Goal: Task Accomplishment & Management: Manage account settings

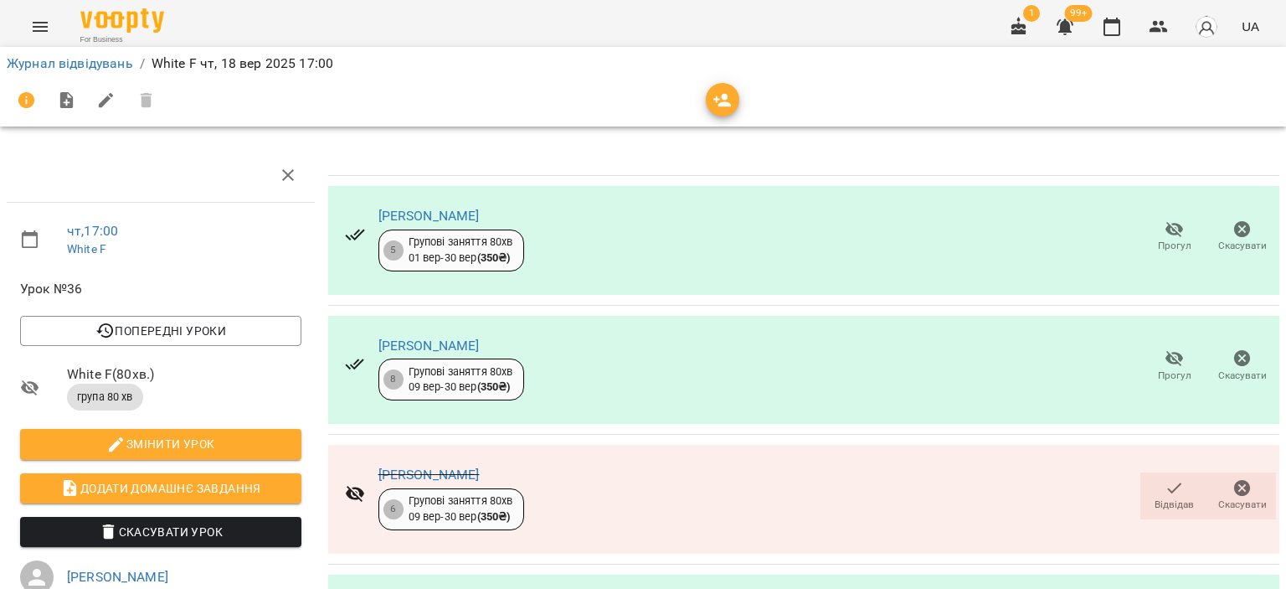
scroll to position [335, 0]
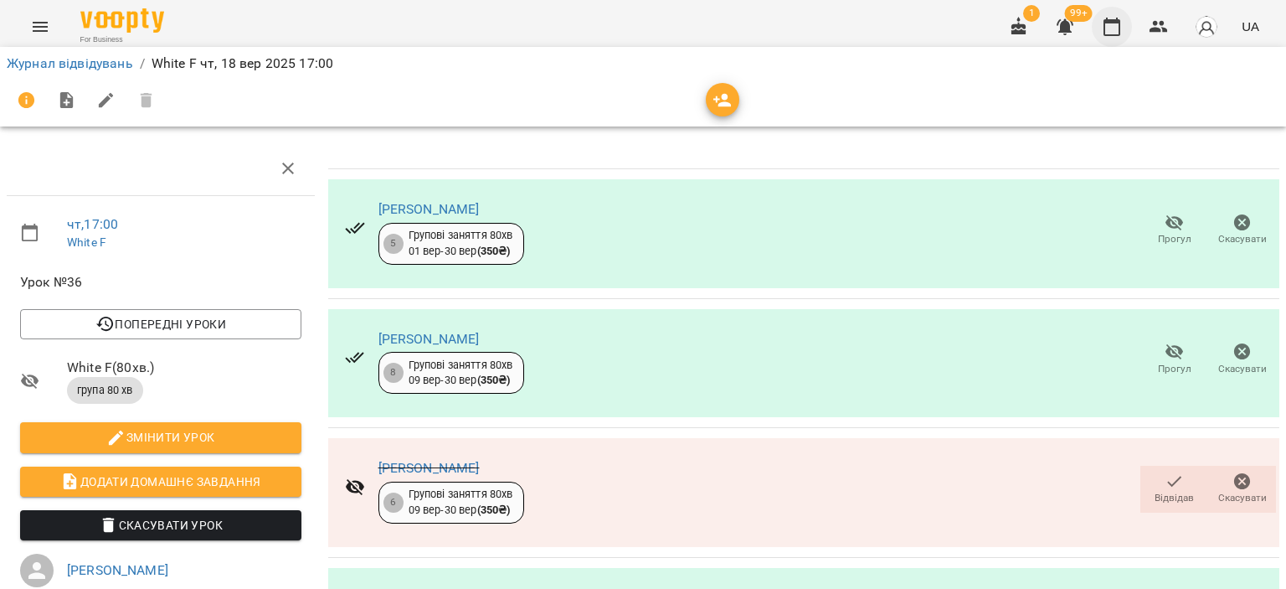
click at [1120, 22] on icon "button" at bounding box center [1112, 27] width 17 height 18
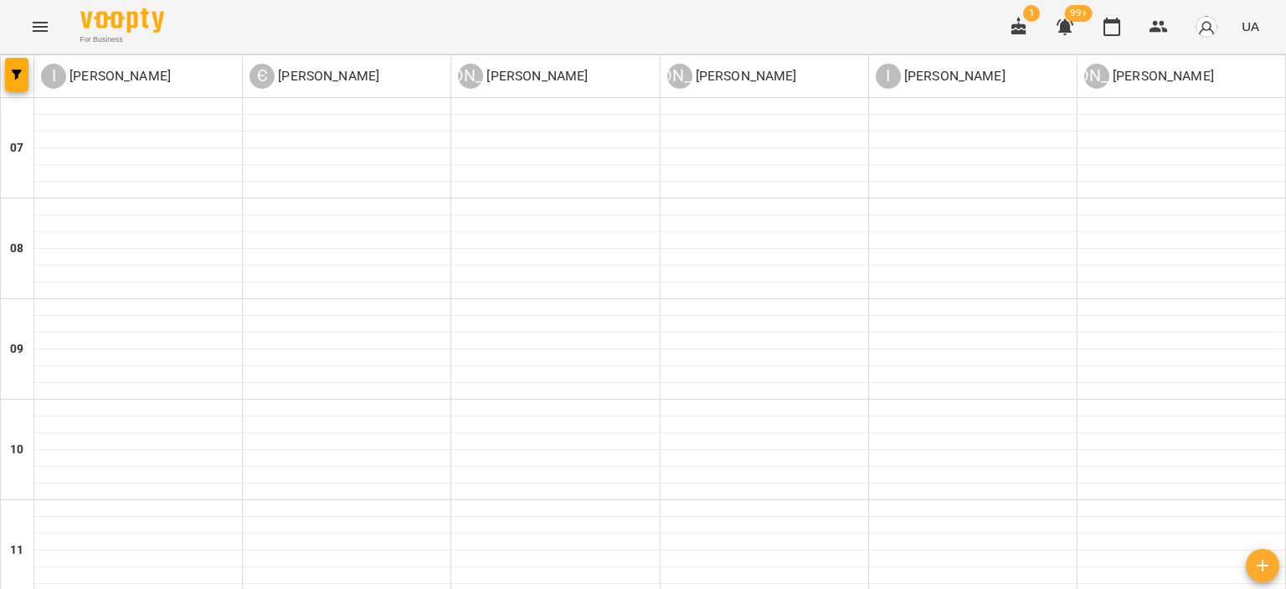
scroll to position [921, 0]
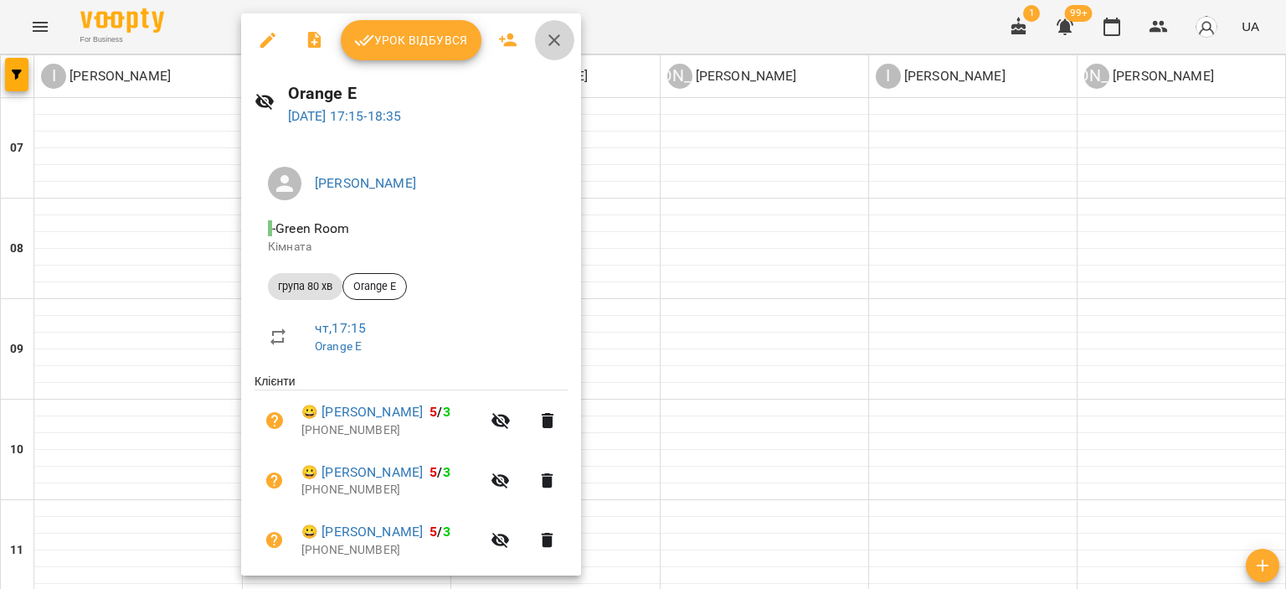
click at [558, 39] on icon "button" at bounding box center [554, 40] width 20 height 20
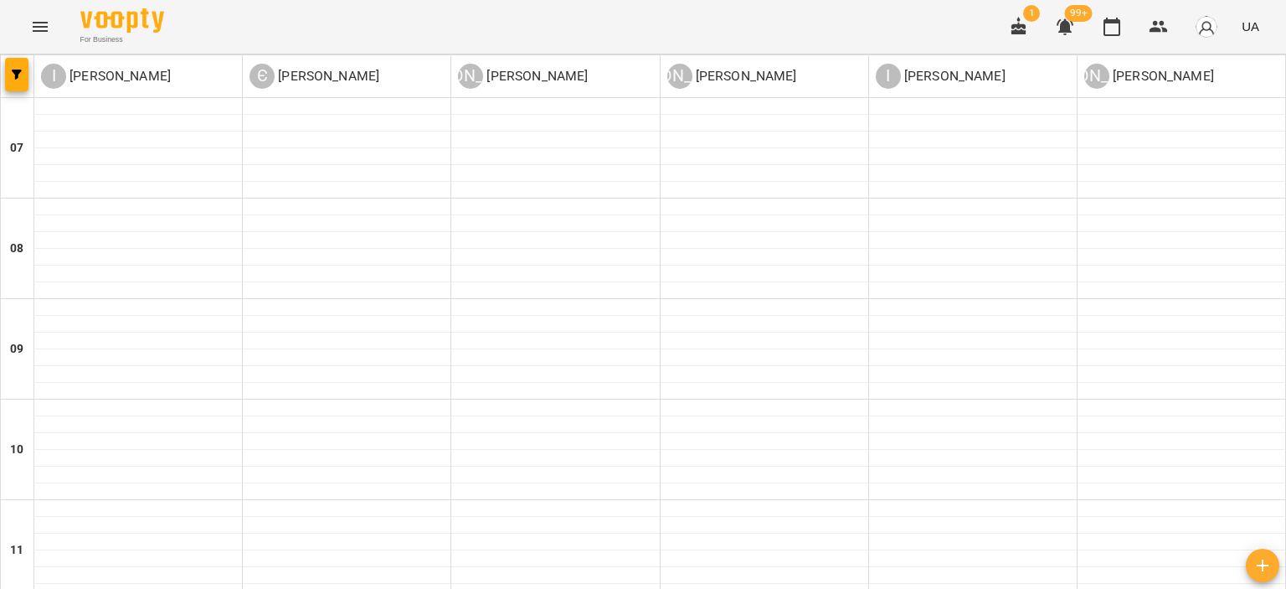
scroll to position [1127, 0]
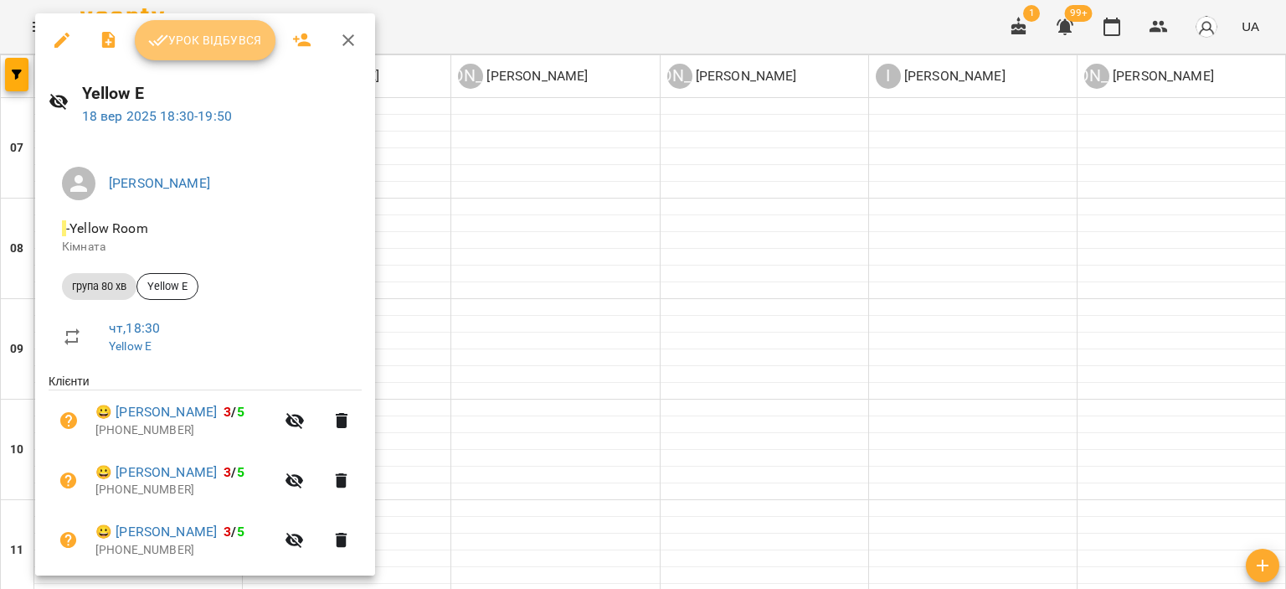
click at [193, 44] on span "Урок відбувся" at bounding box center [205, 40] width 114 height 20
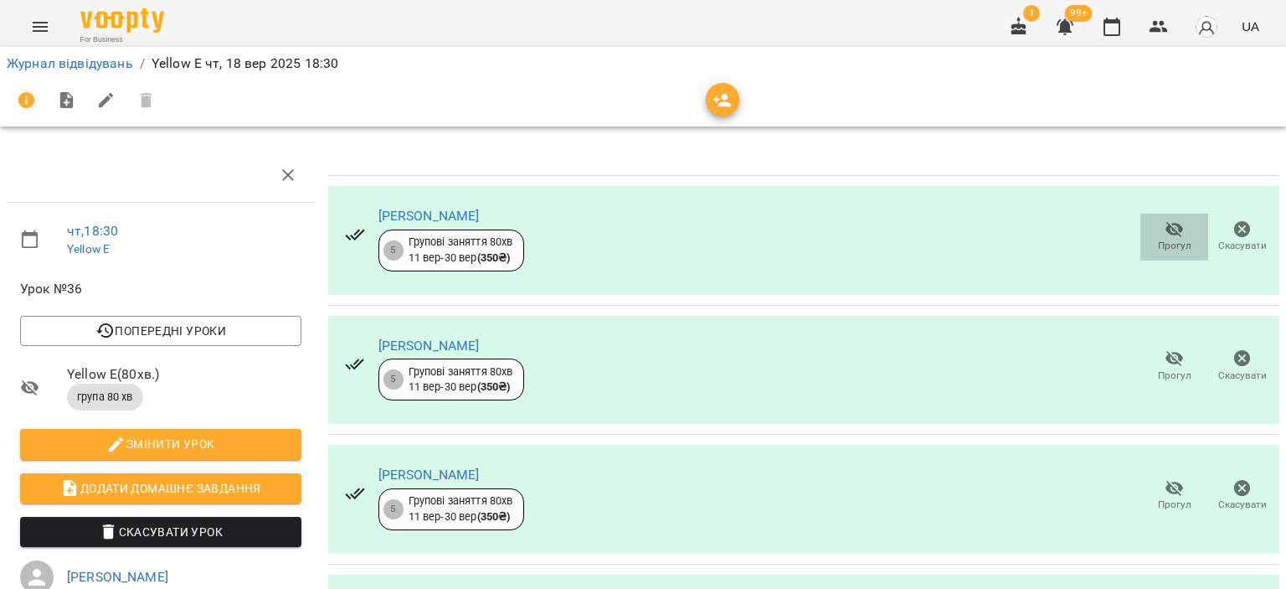
click at [1165, 230] on icon "button" at bounding box center [1175, 229] width 20 height 20
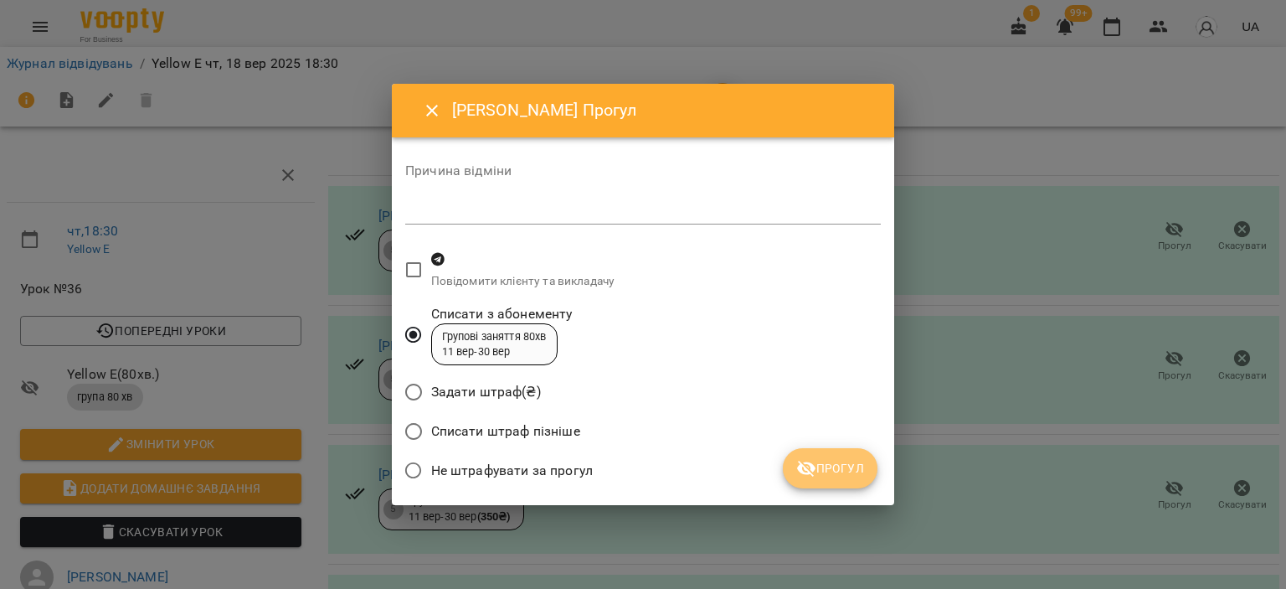
click at [848, 477] on span "Прогул" at bounding box center [831, 468] width 68 height 20
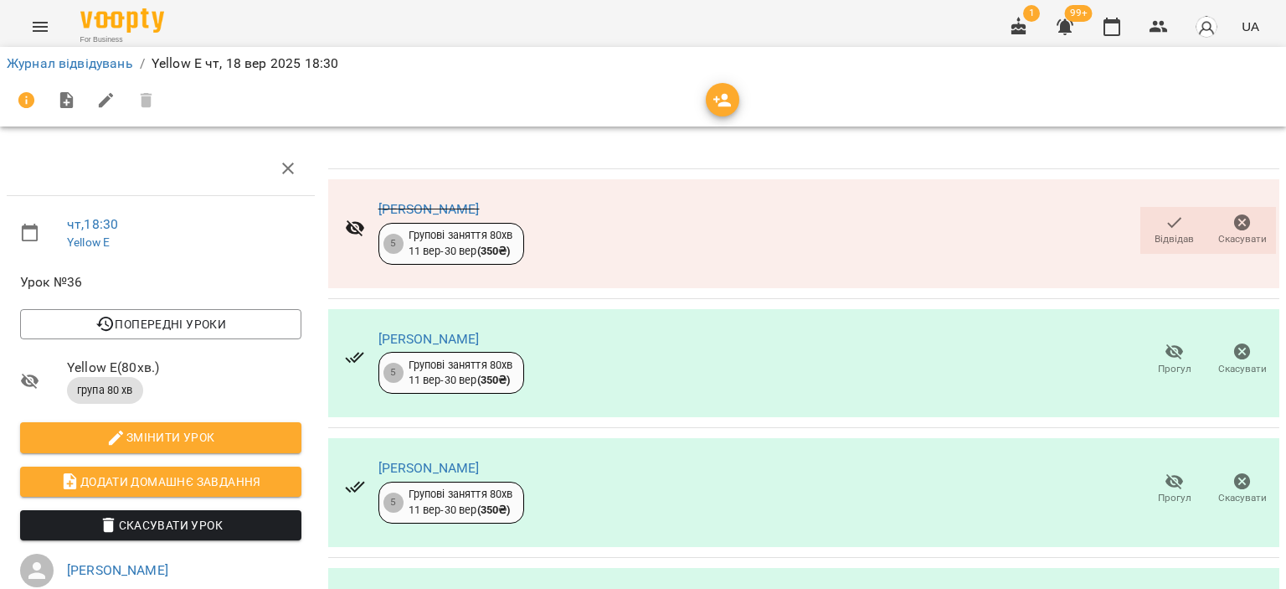
scroll to position [84, 0]
click at [1170, 344] on icon "button" at bounding box center [1175, 352] width 18 height 16
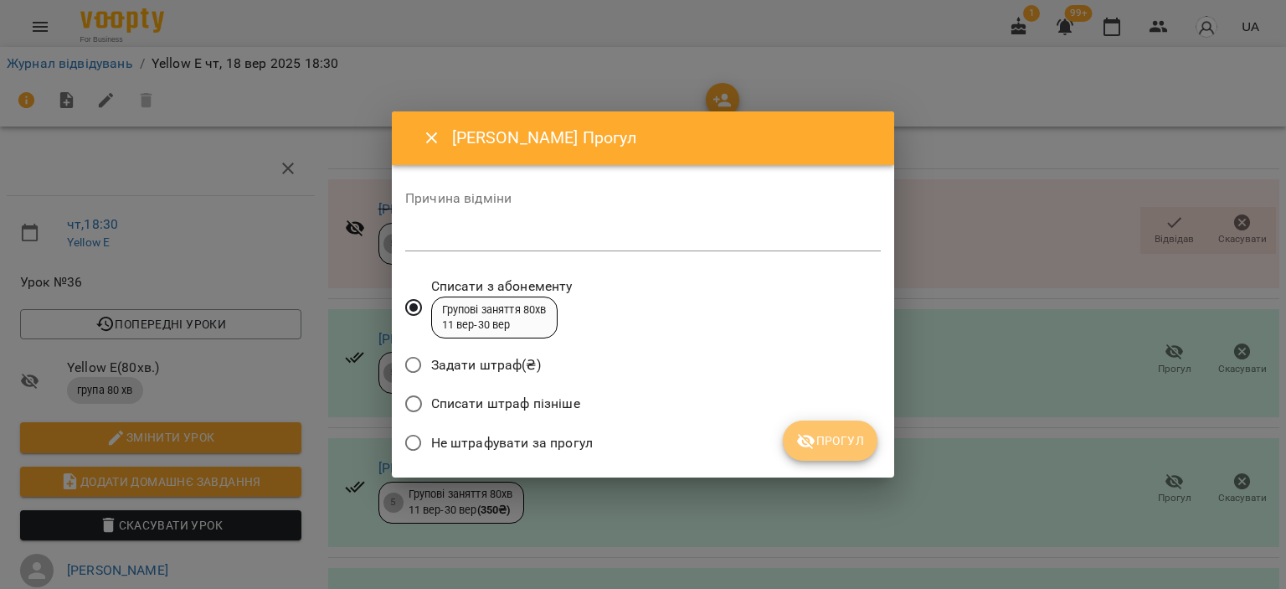
click at [828, 449] on span "Прогул" at bounding box center [831, 441] width 68 height 20
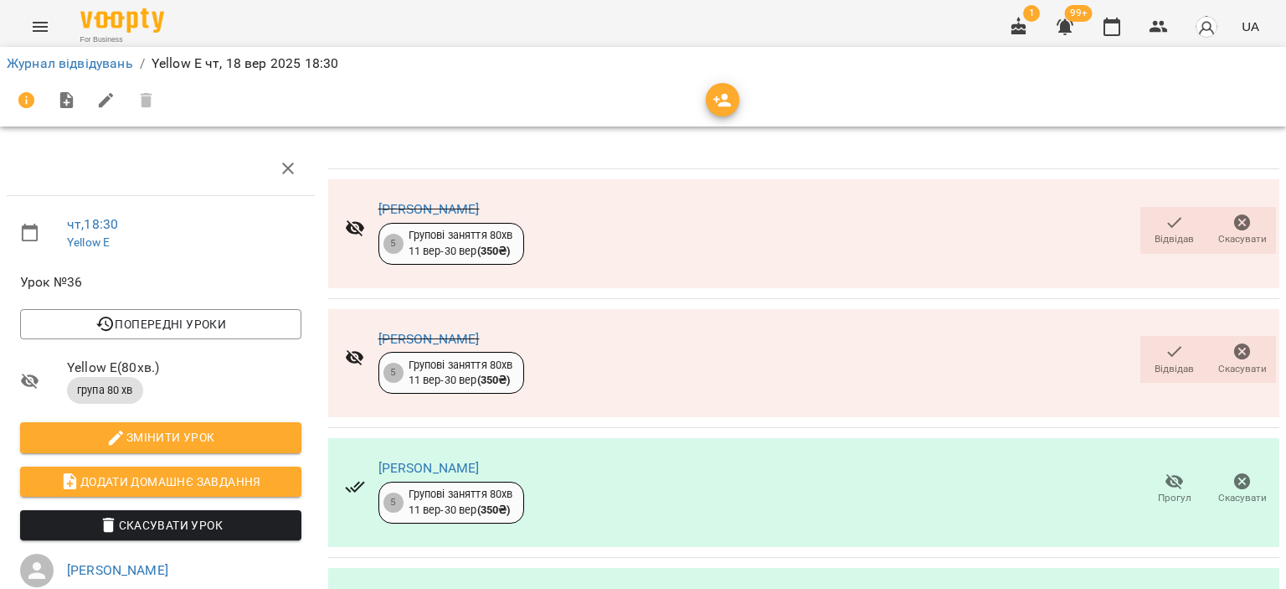
scroll to position [251, 0]
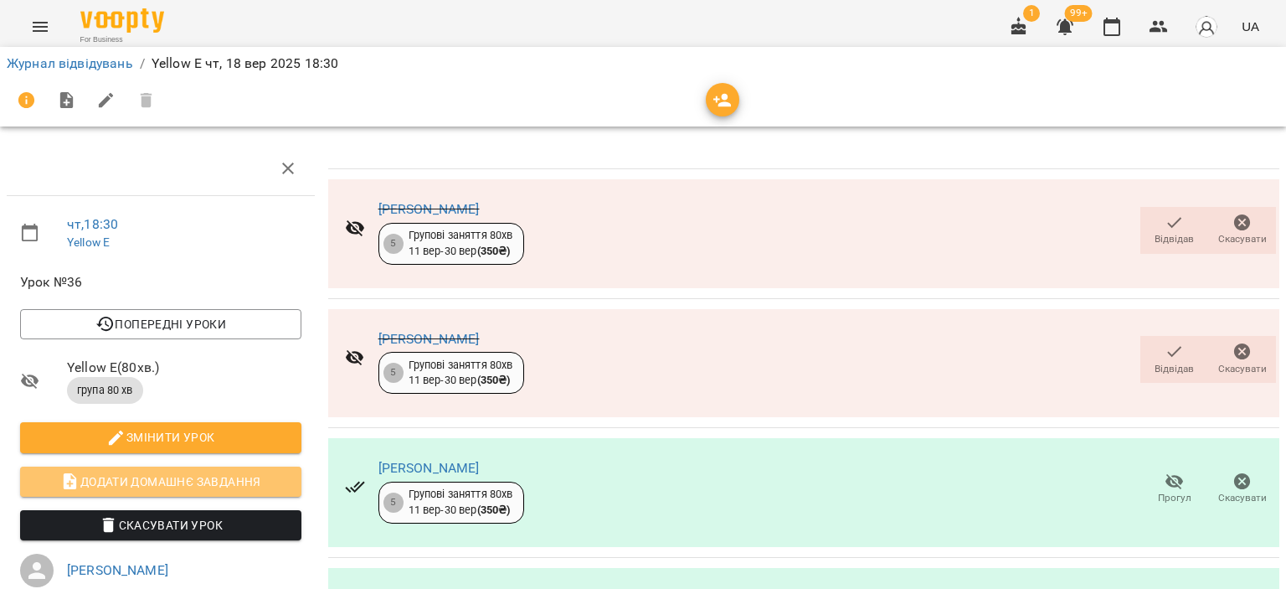
click at [250, 472] on span "Додати домашнє завдання" at bounding box center [161, 482] width 255 height 20
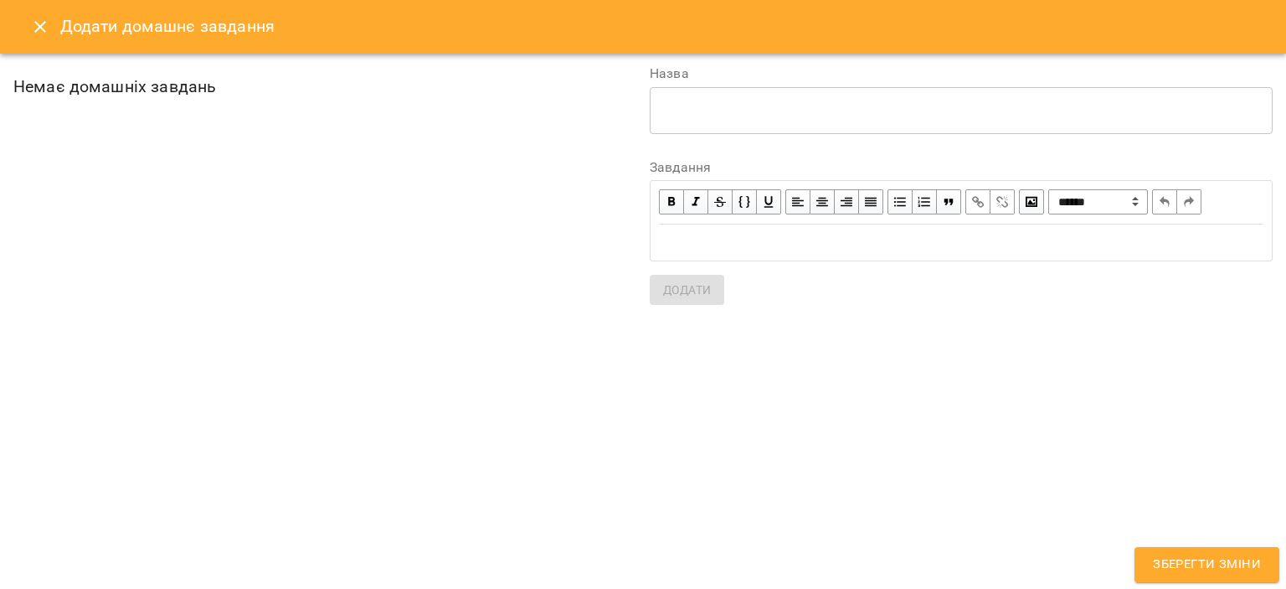
click at [702, 240] on div "Edit text" at bounding box center [961, 242] width 605 height 19
click at [687, 115] on textarea at bounding box center [962, 110] width 600 height 16
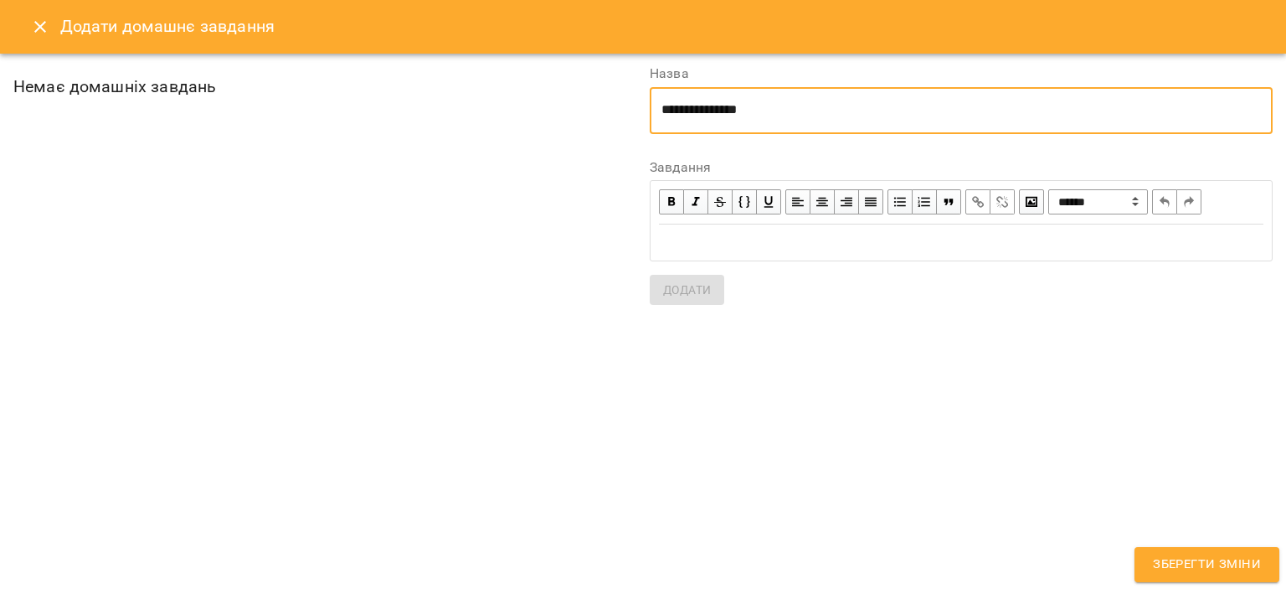
type textarea "**********"
click at [803, 245] on div "Edit text" at bounding box center [961, 242] width 605 height 19
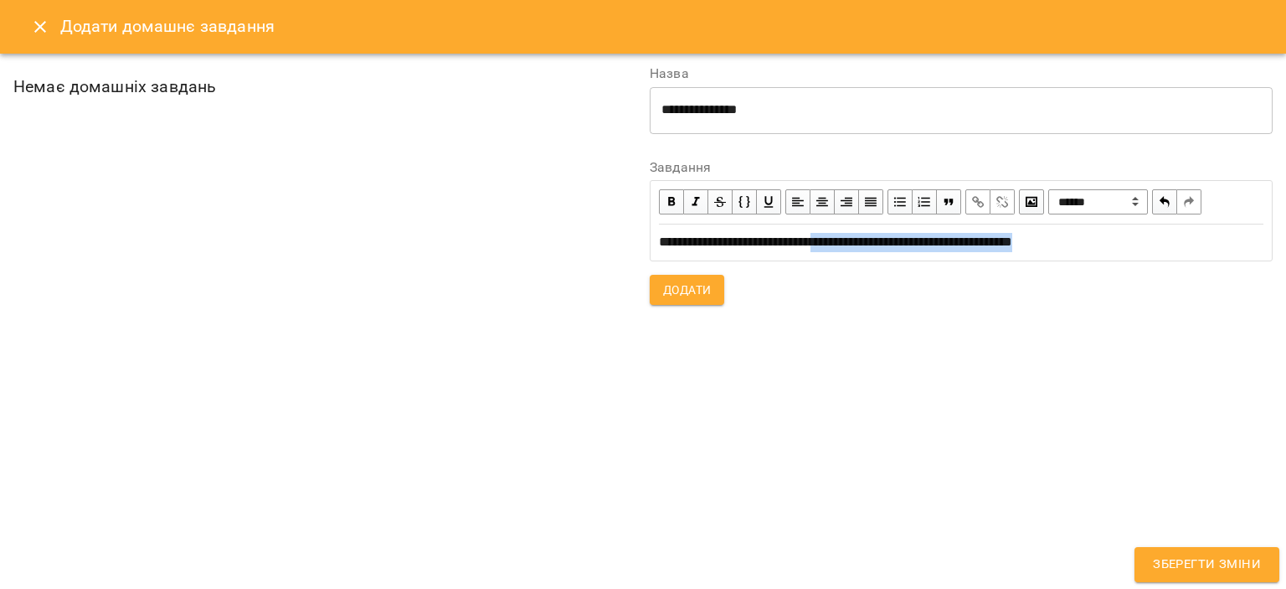
drag, startPoint x: 1109, startPoint y: 237, endPoint x: 835, endPoint y: 247, distance: 274.1
click at [835, 247] on div "**********" at bounding box center [961, 242] width 605 height 19
copy span "**********"
click at [1096, 242] on div "**********" at bounding box center [961, 242] width 605 height 19
click at [689, 287] on span "Додати" at bounding box center [687, 290] width 48 height 20
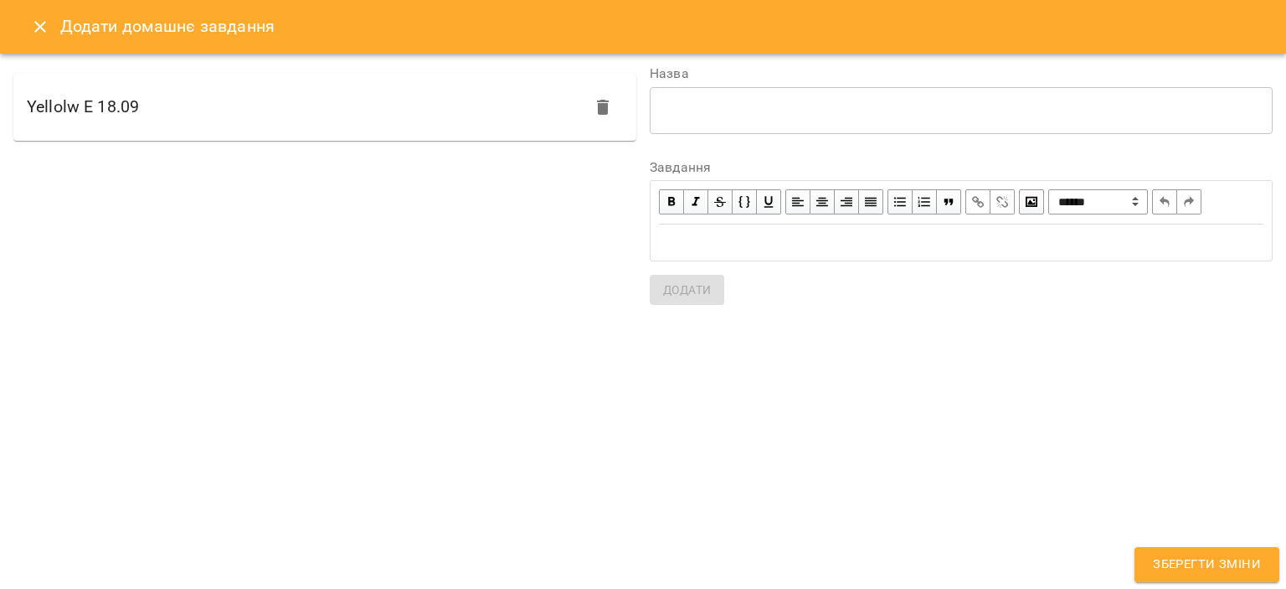
click at [1202, 560] on span "Зберегти зміни" at bounding box center [1207, 565] width 108 height 22
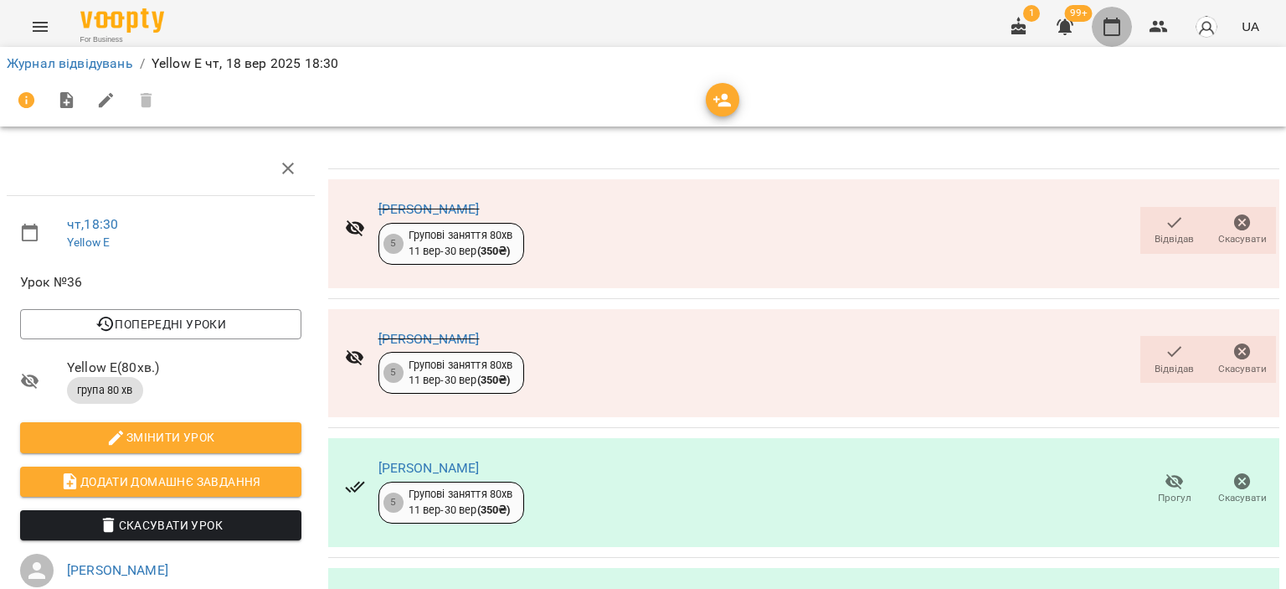
click at [1104, 24] on icon "button" at bounding box center [1112, 27] width 20 height 20
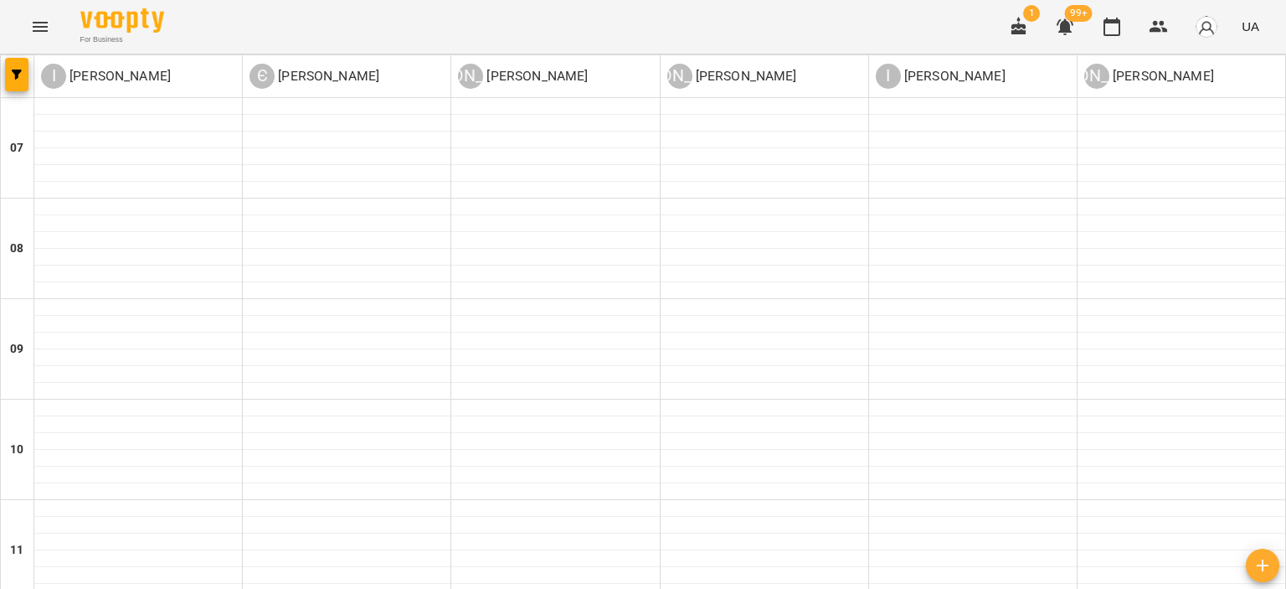
scroll to position [1127, 0]
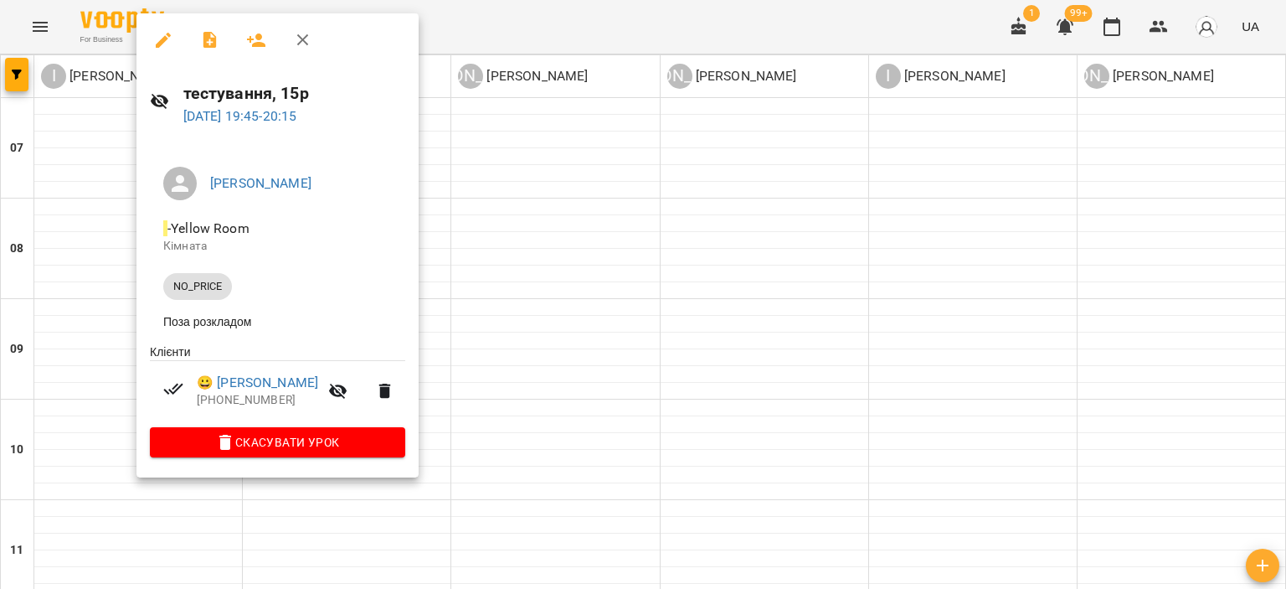
click at [505, 13] on div at bounding box center [643, 294] width 1286 height 589
